Goal: Task Accomplishment & Management: Use online tool/utility

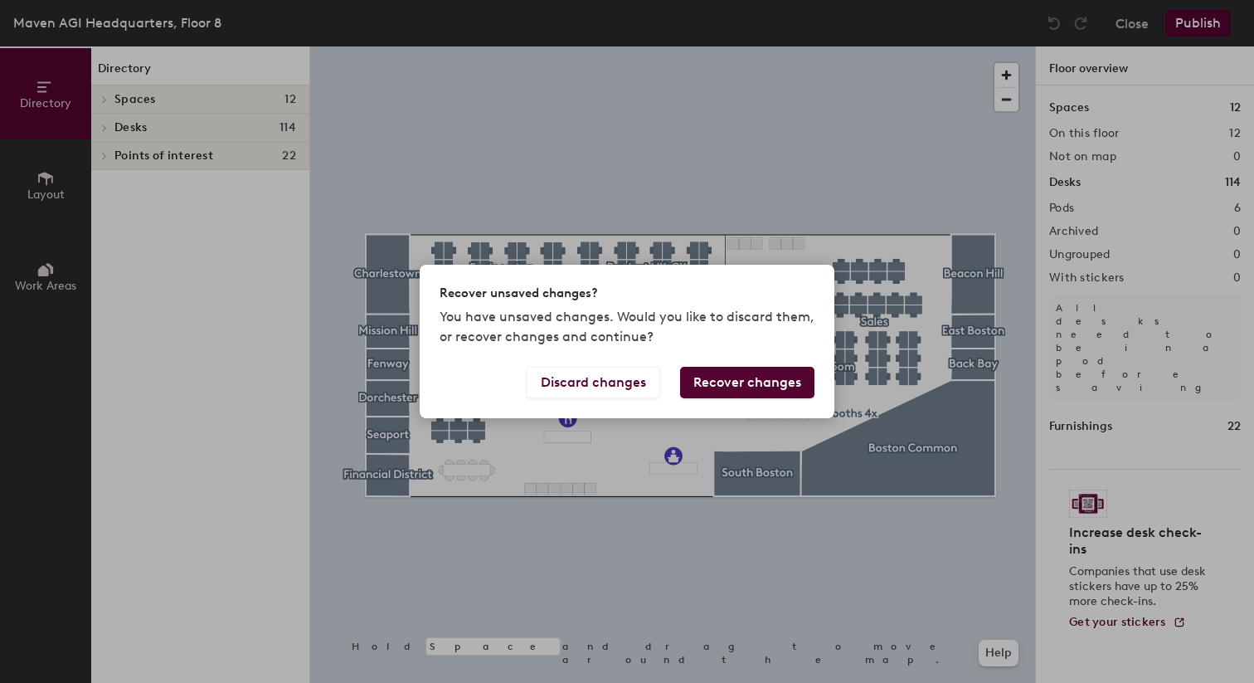
click at [718, 383] on button "Recover changes" at bounding box center [747, 383] width 134 height 32
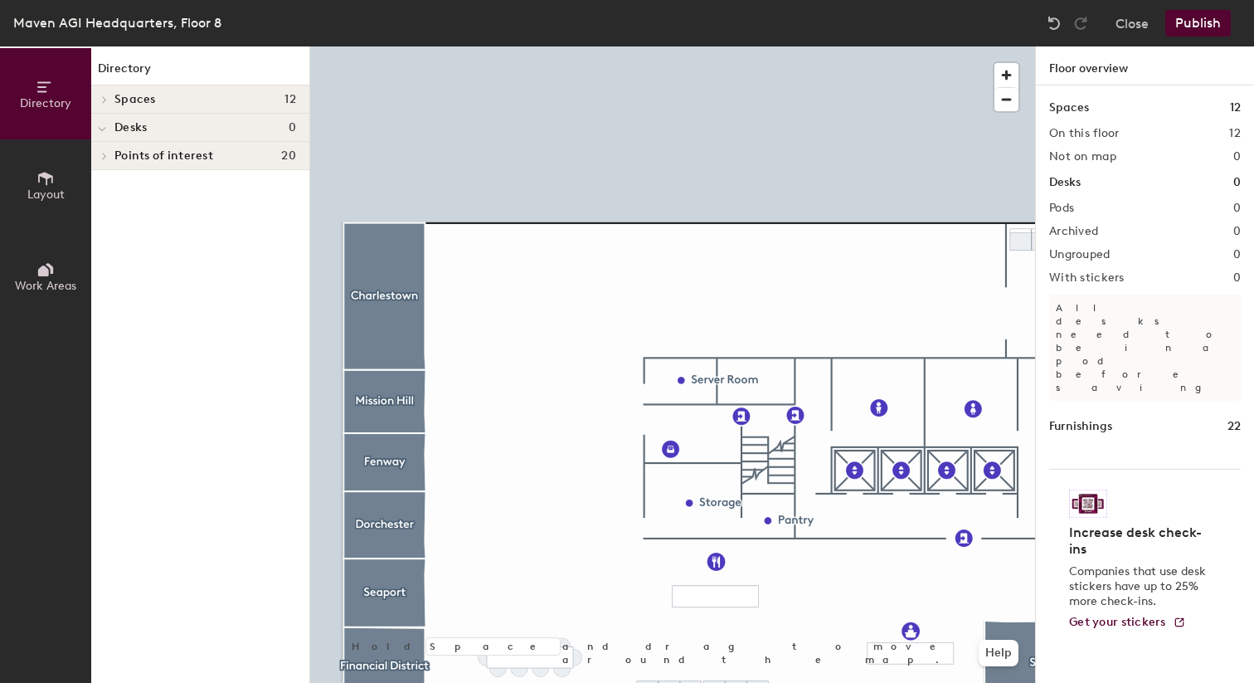
click at [24, 182] on button "Layout" at bounding box center [45, 184] width 91 height 91
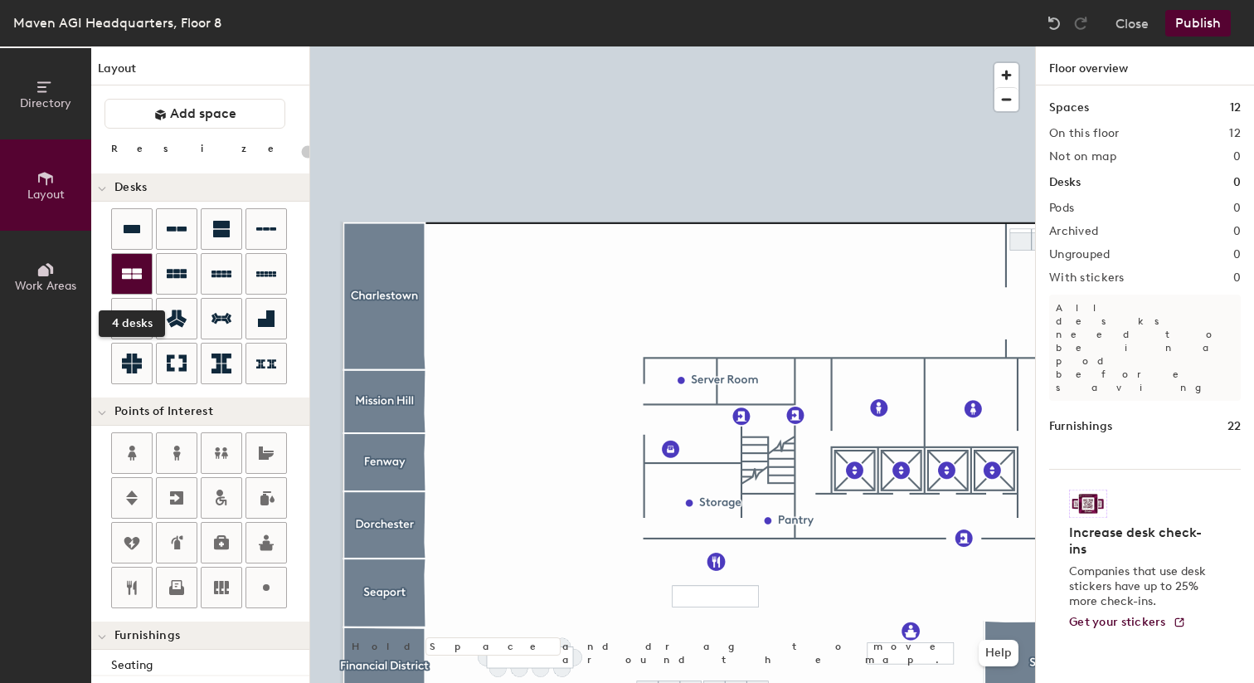
click at [143, 273] on div at bounding box center [132, 274] width 40 height 40
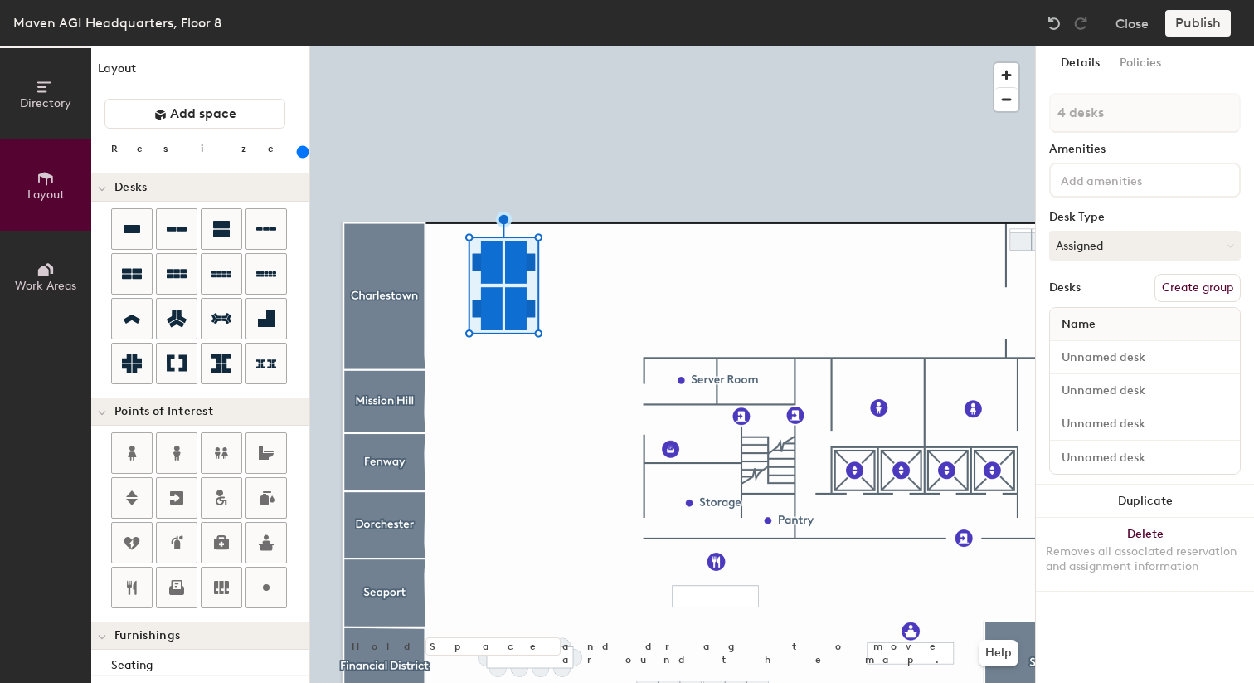
drag, startPoint x: 174, startPoint y: 151, endPoint x: 195, endPoint y: 153, distance: 20.8
click at [301, 153] on input "range" at bounding box center [301, 151] width 0 height 13
drag, startPoint x: 197, startPoint y: 153, endPoint x: 188, endPoint y: 154, distance: 9.3
click at [301, 154] on input "range" at bounding box center [301, 151] width 0 height 13
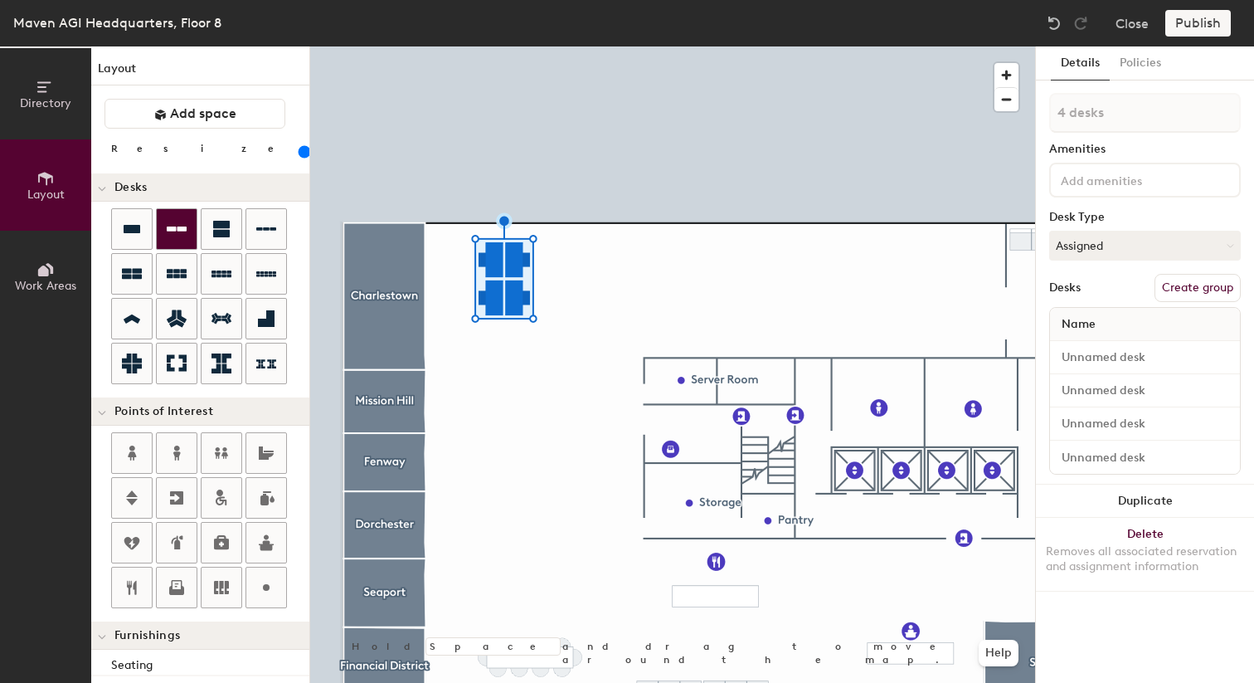
click at [179, 238] on icon at bounding box center [177, 229] width 20 height 20
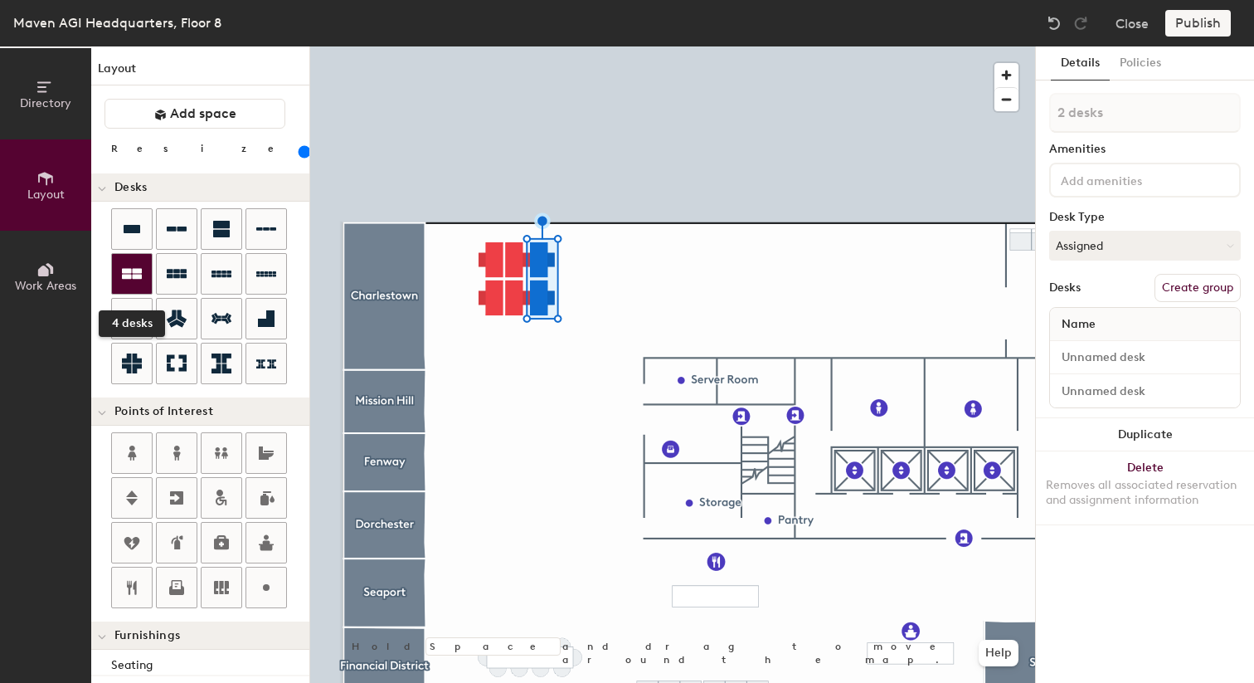
click at [143, 272] on div at bounding box center [132, 274] width 40 height 40
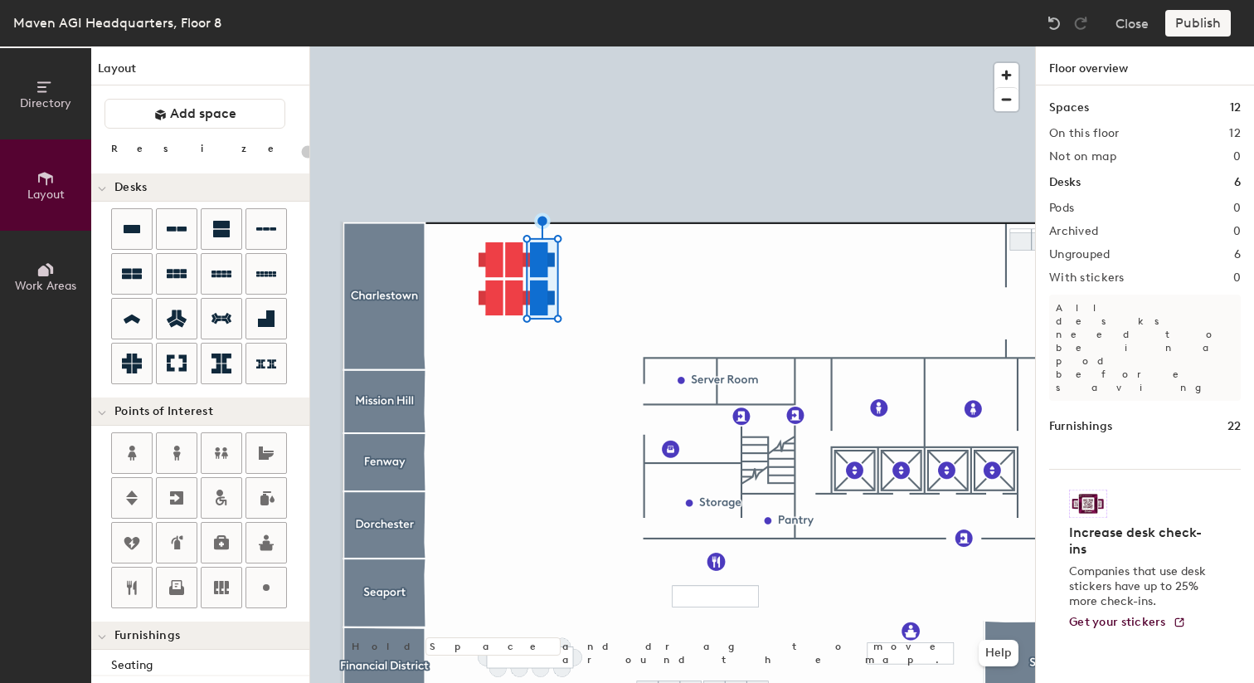
click at [495, 46] on div at bounding box center [672, 46] width 725 height 0
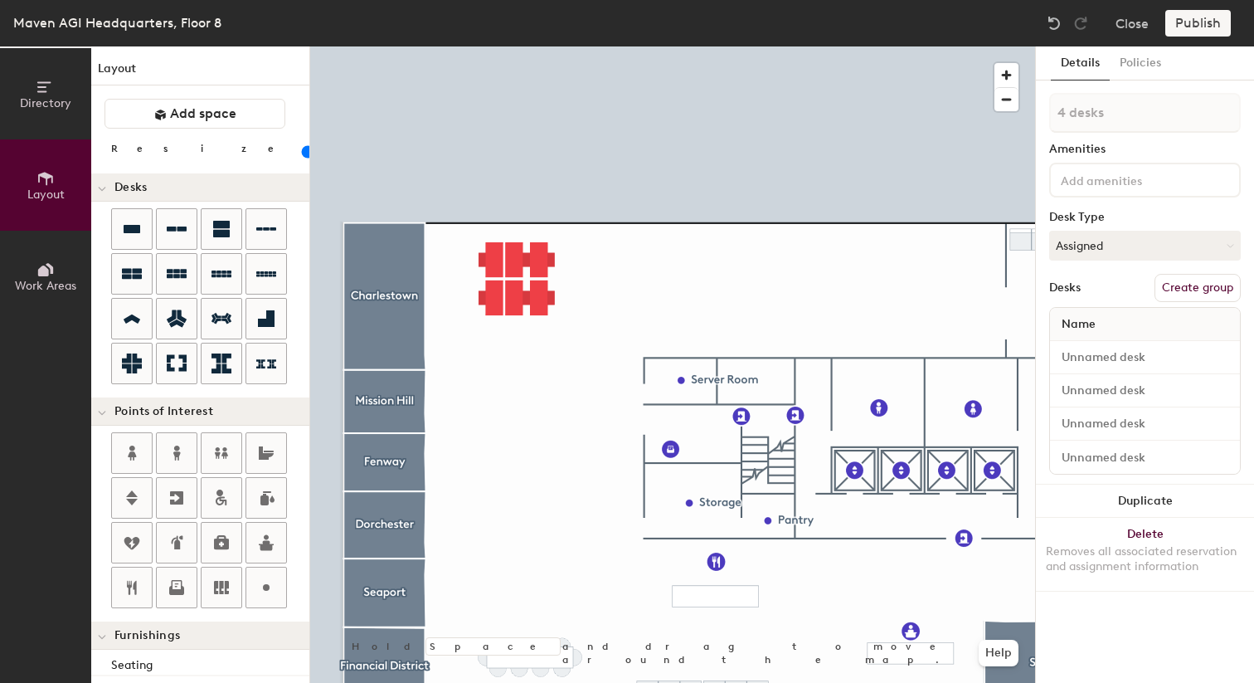
type input "180"
type input "1 desk"
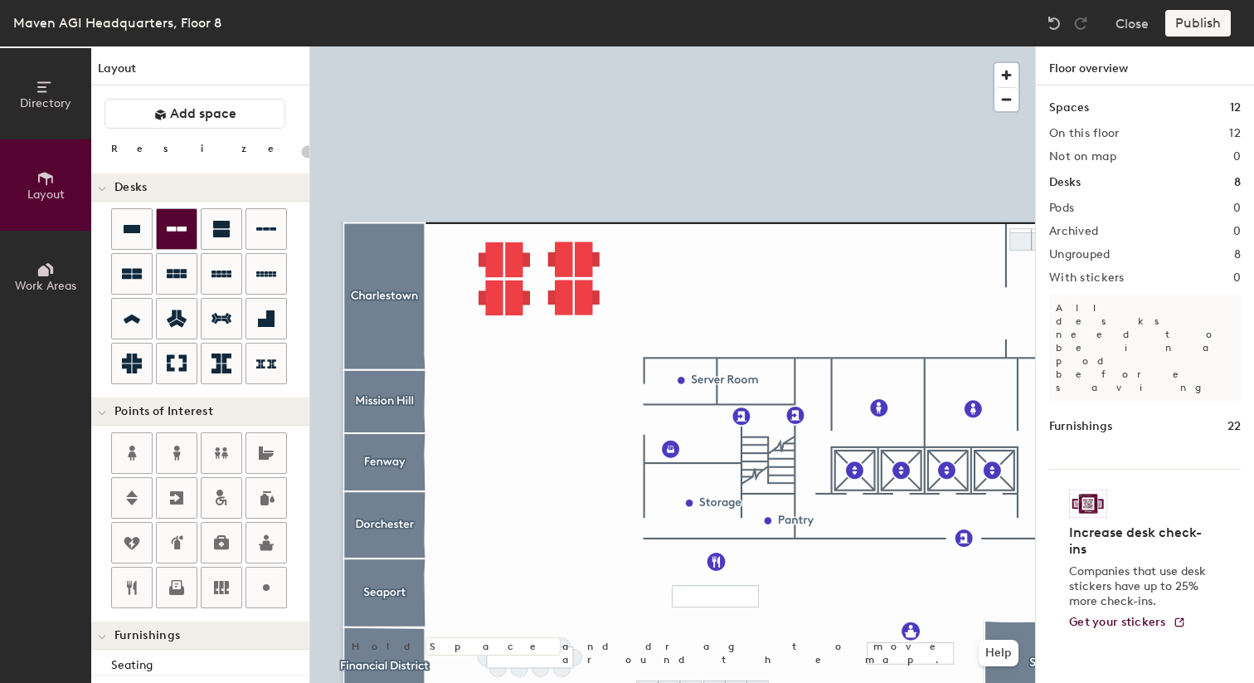
click at [187, 238] on div at bounding box center [177, 229] width 40 height 40
type input "180"
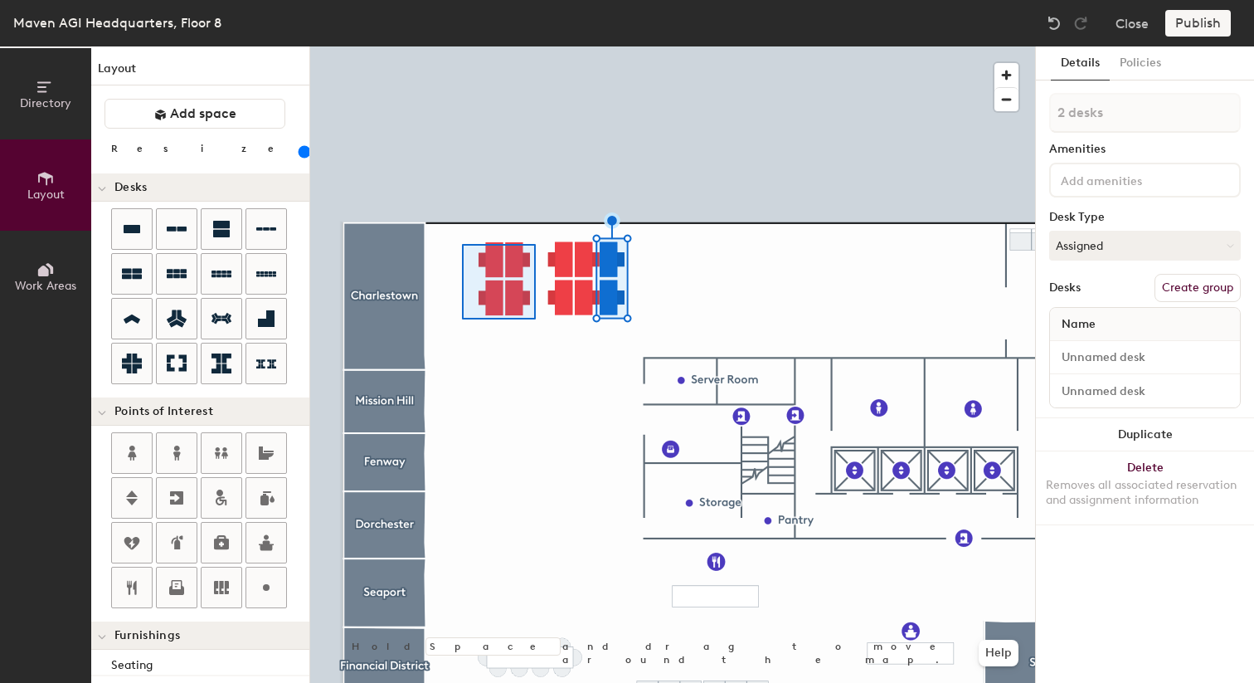
type input "4 desks"
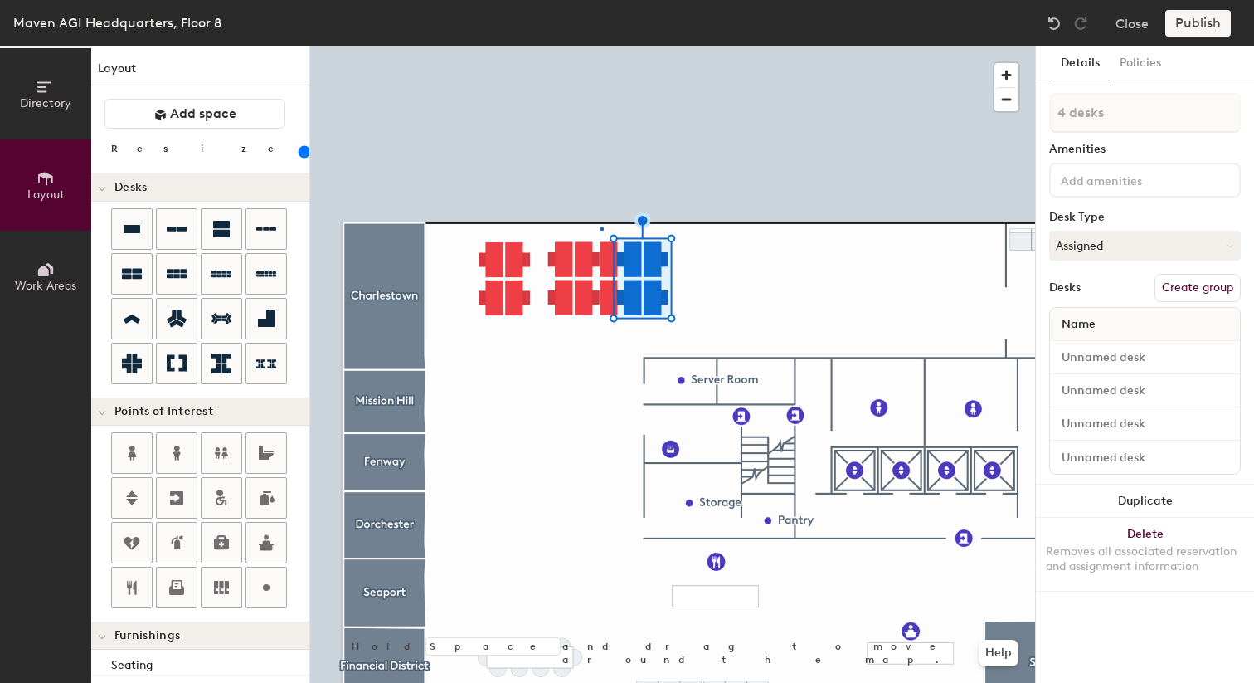
click at [601, 46] on div at bounding box center [672, 46] width 725 height 0
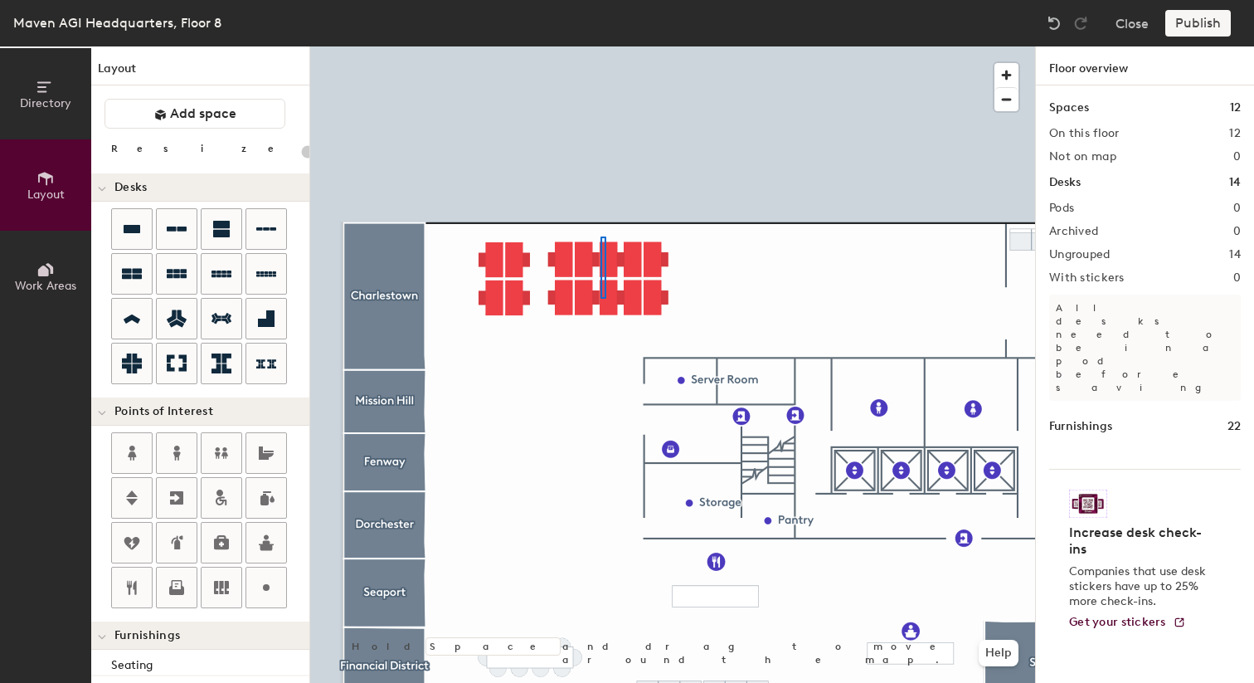
type input "180"
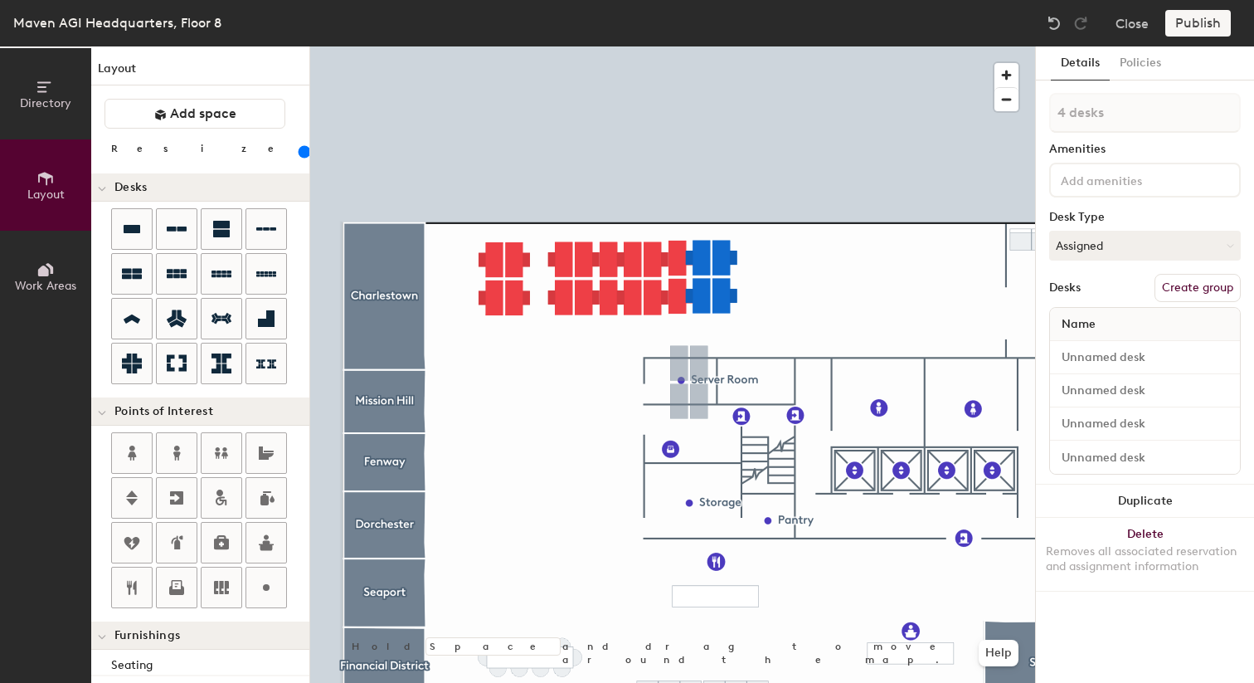
type input "1 desk"
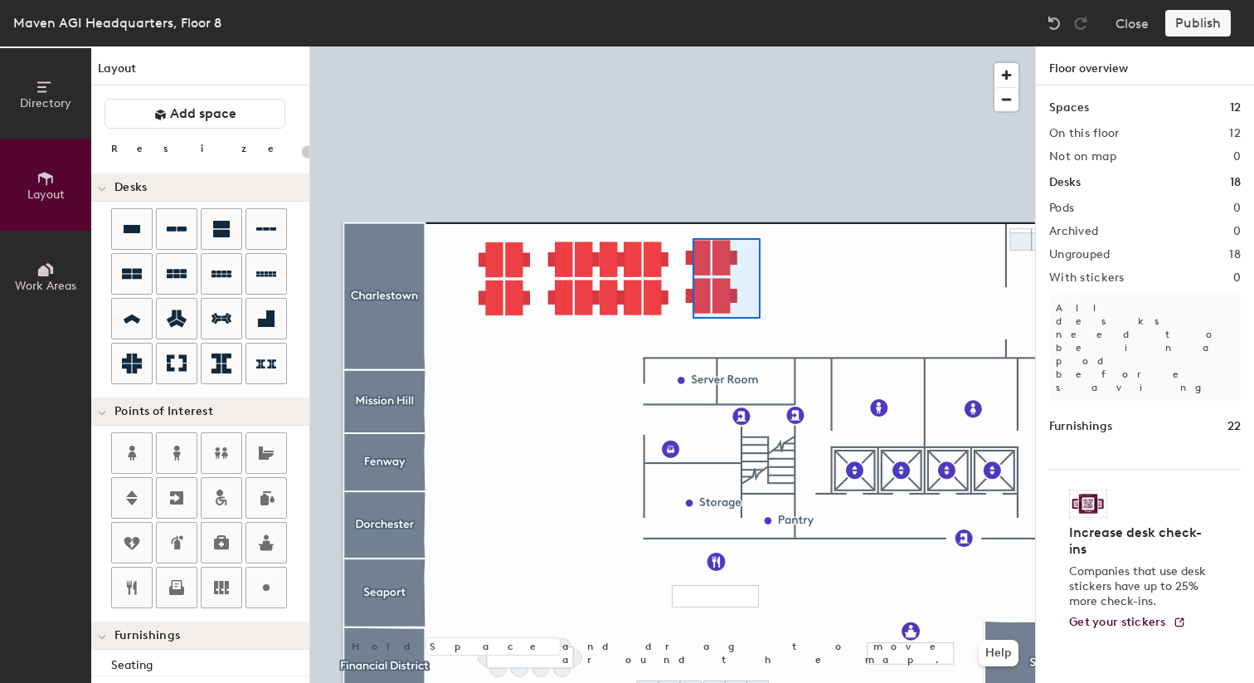
click at [693, 46] on div at bounding box center [672, 46] width 725 height 0
type input "180"
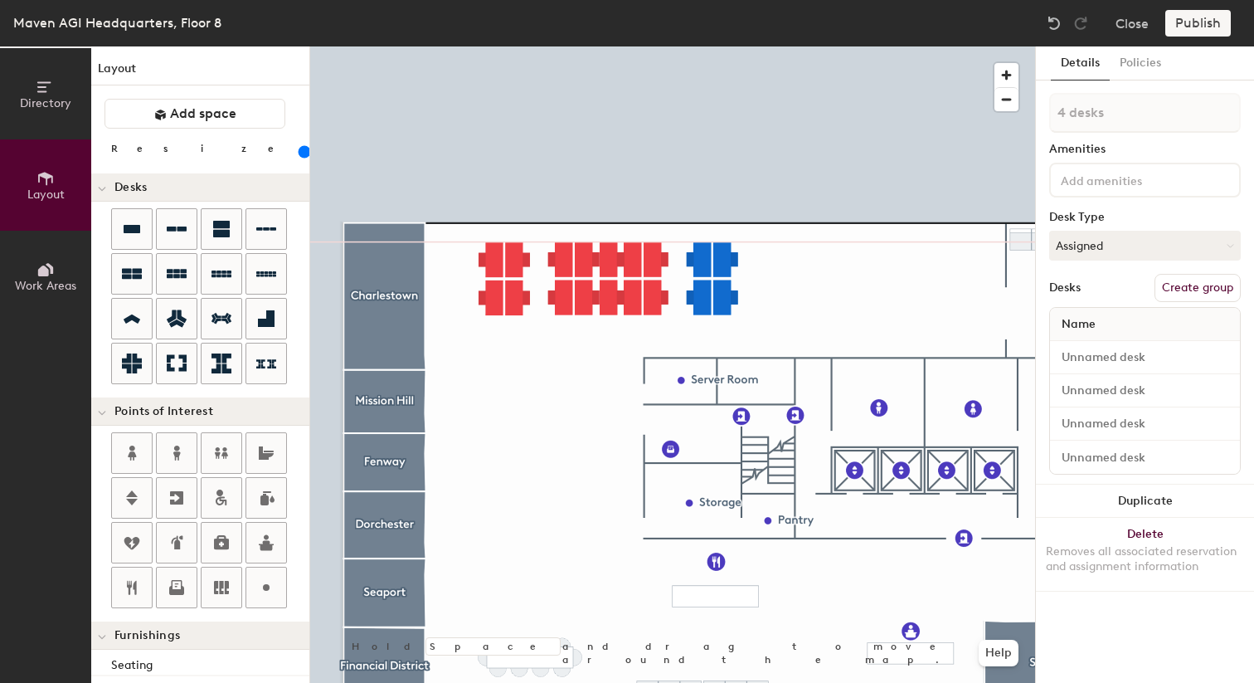
type input "1 desk"
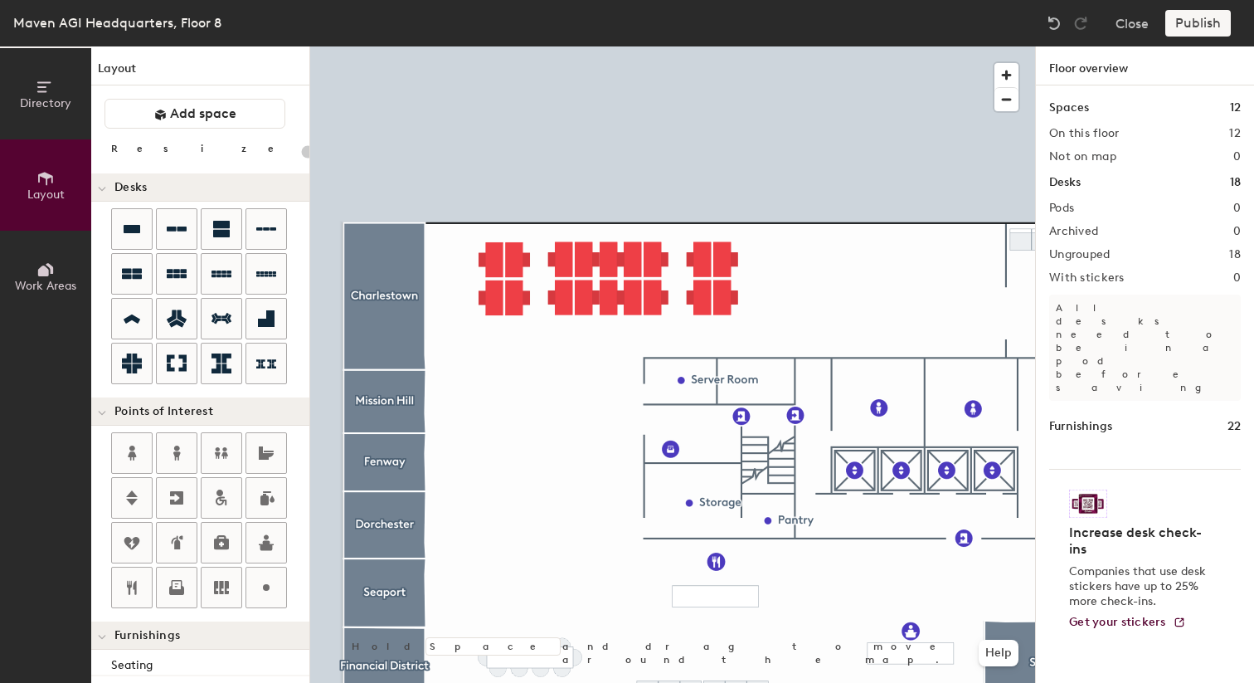
click at [612, 46] on div at bounding box center [672, 46] width 725 height 0
click at [611, 46] on div at bounding box center [672, 46] width 725 height 0
click at [172, 235] on icon at bounding box center [177, 229] width 20 height 20
type input "20"
